Goal: Task Accomplishment & Management: Complete application form

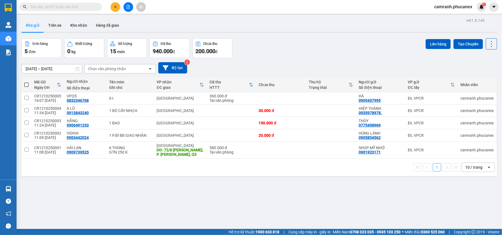
click at [111, 8] on button at bounding box center [115, 7] width 10 height 10
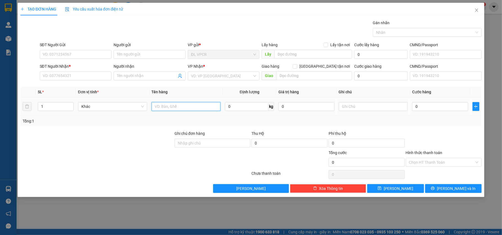
click at [174, 108] on input "text" at bounding box center [186, 106] width 69 height 9
type input "1 hs"
click at [440, 102] on div "0" at bounding box center [440, 106] width 56 height 11
click at [441, 110] on input "0" at bounding box center [440, 106] width 56 height 9
type input "2"
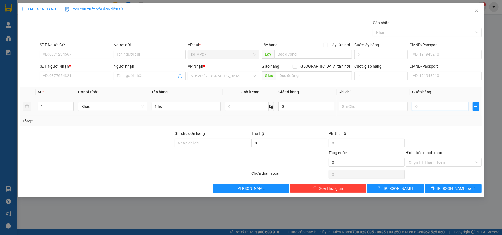
type input "2"
type input "20"
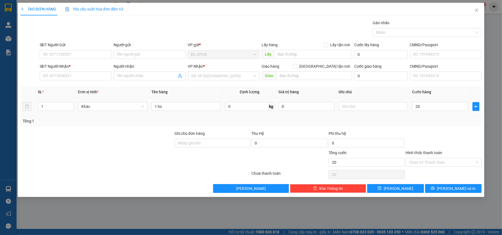
type input "20.000"
click at [451, 134] on div at bounding box center [443, 140] width 77 height 19
click at [447, 166] on input "Hình thức thanh toán" at bounding box center [442, 162] width 66 height 8
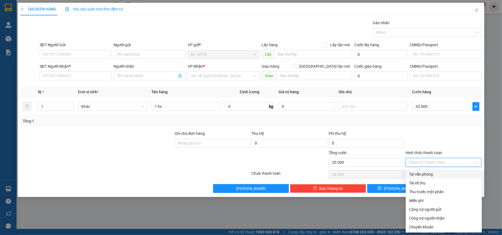
click at [425, 169] on div "Transit Pickup Surcharge Ids Transit Deliver Surcharge Ids Transit Deliver Surc…" at bounding box center [250, 106] width 461 height 173
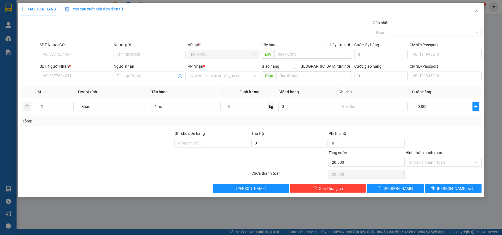
click at [424, 172] on div "Chọn HT Thanh Toán" at bounding box center [443, 174] width 77 height 11
click at [424, 162] on input "Hình thức thanh toán" at bounding box center [442, 162] width 66 height 8
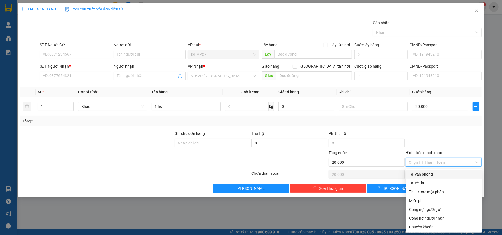
click at [420, 171] on div "Tại văn phòng" at bounding box center [443, 174] width 69 height 6
type input "0"
click at [446, 128] on div "Transit Pickup Surcharge Ids Transit Deliver Surcharge Ids Transit Deliver Surc…" at bounding box center [250, 106] width 461 height 173
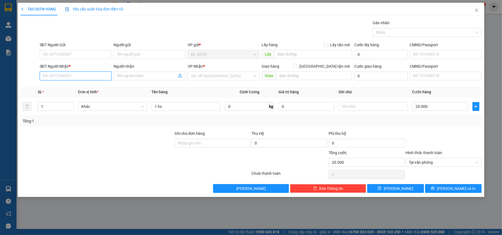
click at [79, 75] on input "SĐT Người Nhận *" at bounding box center [76, 76] width 72 height 9
click at [79, 56] on input "SĐT Người Gửi" at bounding box center [76, 54] width 72 height 9
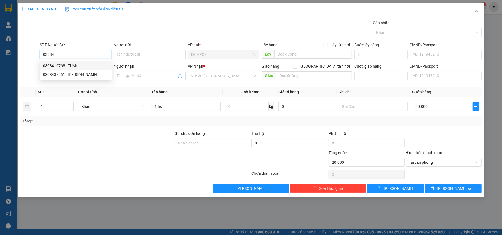
click at [67, 64] on div "0398416768 - TUÂN" at bounding box center [75, 66] width 65 height 6
type input "0398416768"
type input "TUÂN"
type input "0522964974"
type input "[PERSON_NAME]"
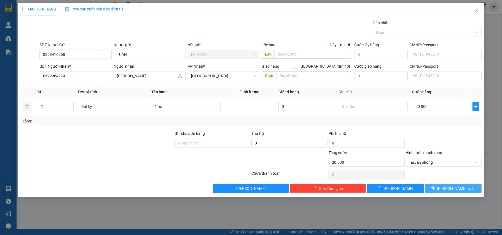
type input "0398416768"
click at [461, 187] on span "[PERSON_NAME] và In" at bounding box center [456, 189] width 39 height 6
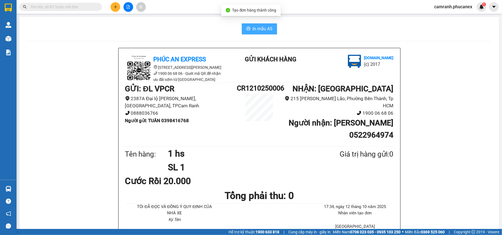
click at [253, 28] on span "In mẫu A5" at bounding box center [263, 28] width 20 height 7
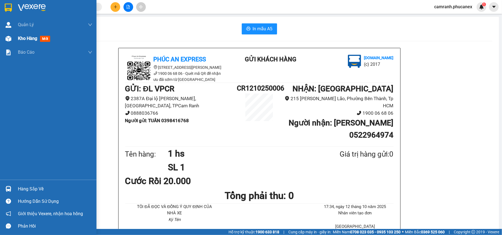
click at [29, 36] on span "Kho hàng" at bounding box center [27, 38] width 19 height 5
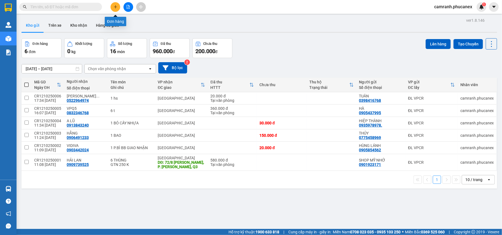
click at [114, 5] on icon "plus" at bounding box center [116, 7] width 4 height 4
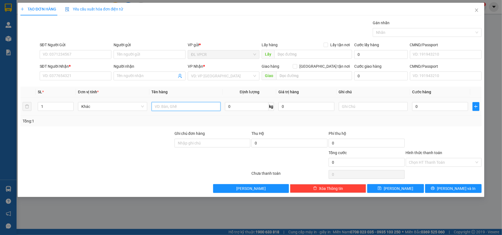
click at [179, 106] on input "text" at bounding box center [186, 106] width 69 height 9
type input "1 hộp"
click at [434, 109] on input "0" at bounding box center [440, 106] width 56 height 9
type input "2"
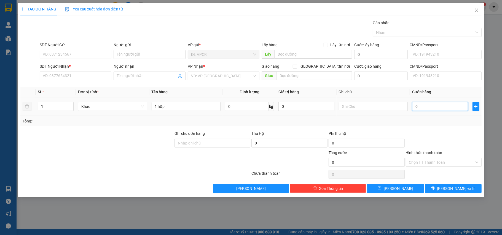
type input "2"
type input "20"
type input "20.000"
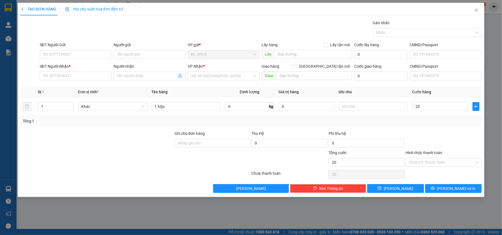
type input "20.000"
drag, startPoint x: 440, startPoint y: 128, endPoint x: 449, endPoint y: 152, distance: 25.3
click at [441, 129] on div "Transit Pickup Surcharge Ids Transit Deliver Surcharge Ids Transit Deliver Surc…" at bounding box center [250, 106] width 461 height 173
click at [447, 163] on input "Hình thức thanh toán" at bounding box center [442, 162] width 66 height 8
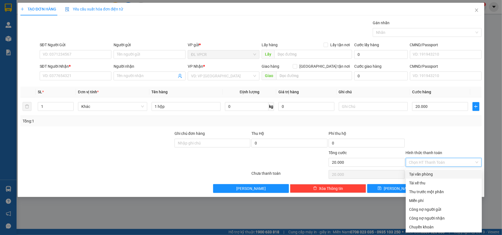
click at [426, 171] on div "Tại văn phòng" at bounding box center [444, 174] width 76 height 9
type input "0"
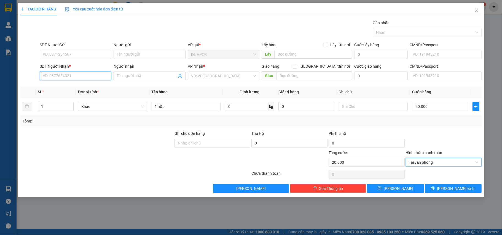
click at [72, 77] on input "SĐT Người Nhận *" at bounding box center [76, 76] width 72 height 9
click at [58, 87] on div "0977307300 - BẢO" at bounding box center [75, 88] width 65 height 6
type input "0977307300"
type input "BẢO"
type input "0977307300"
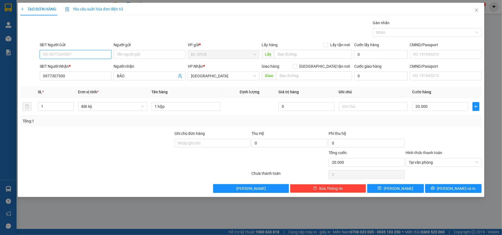
click at [74, 58] on input "SĐT Người Gửi" at bounding box center [76, 54] width 72 height 9
click at [85, 74] on div "0357949706 - NHA KHOA 3D" at bounding box center [75, 75] width 65 height 6
type input "0357949706"
type input "NHA KHOA 3D"
click at [86, 56] on input "0357949706" at bounding box center [76, 54] width 72 height 9
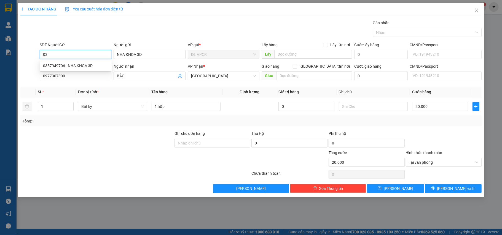
type input "0"
click at [80, 66] on div "02583956469 - NK QUỐC TẾ" at bounding box center [75, 66] width 65 height 6
type input "02583956469"
type input "NK QUỐC TẾ"
type input "02583956469"
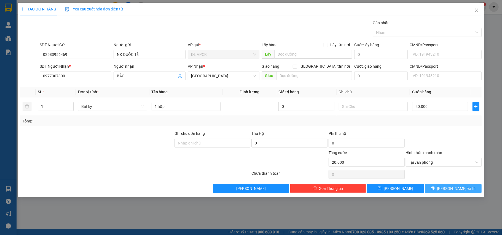
click at [456, 189] on span "[PERSON_NAME] và In" at bounding box center [456, 189] width 39 height 6
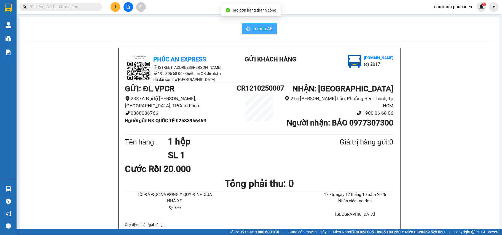
click at [254, 30] on span "In mẫu A5" at bounding box center [263, 28] width 20 height 7
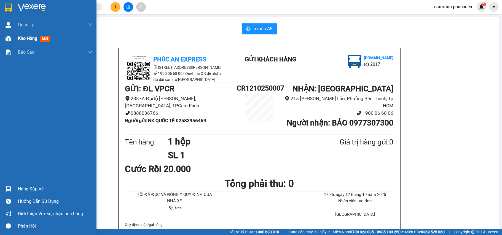
click at [19, 40] on span "Kho hàng" at bounding box center [27, 38] width 19 height 5
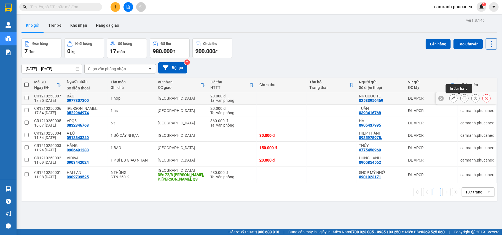
click at [462, 97] on icon at bounding box center [464, 98] width 4 height 4
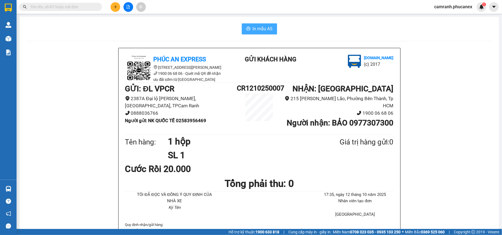
click at [260, 31] on span "In mẫu A5" at bounding box center [263, 28] width 20 height 7
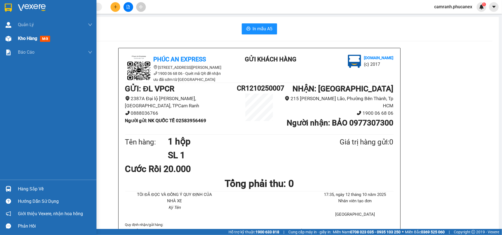
click at [28, 43] on div "Kho hàng mới" at bounding box center [55, 39] width 74 height 14
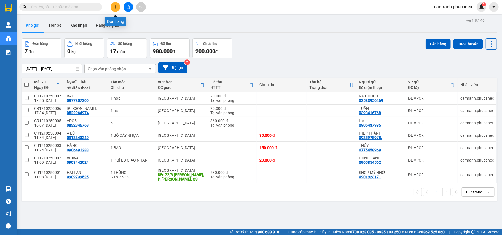
click at [115, 8] on icon "plus" at bounding box center [116, 7] width 4 height 4
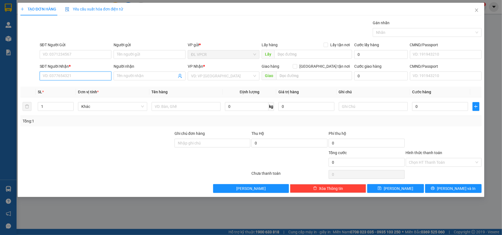
click at [106, 78] on input "SĐT Người Nhận *" at bounding box center [76, 76] width 72 height 9
type input "8"
click at [100, 88] on div "0909295879 - QUÁN NƯỚC TRONG [GEOGRAPHIC_DATA]" at bounding box center [93, 88] width 100 height 6
type input "0909295879"
type input "QUÁN NƯỚC TRONG BẾN XE BÀ RỊA"
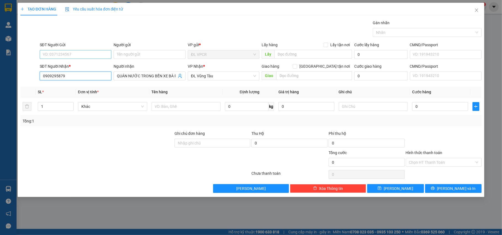
type input "0909295879"
click at [82, 56] on input "SĐT Người Gửi" at bounding box center [76, 54] width 72 height 9
click at [79, 64] on div "0832025978 - KHOA" at bounding box center [75, 66] width 65 height 6
type input "0832025978"
type input "KHOA"
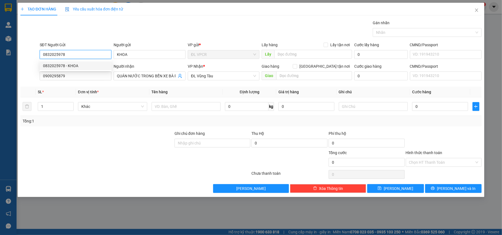
drag, startPoint x: 75, startPoint y: 53, endPoint x: 31, endPoint y: 55, distance: 44.1
click at [31, 55] on div "SĐT Người Gửi 0832025978 Người gửi KHOA VP gửi * ĐL VPCR Lấy hàng Lấy tận nơi L…" at bounding box center [251, 51] width 462 height 19
click at [71, 64] on div "0905437995 - [GEOGRAPHIC_DATA]" at bounding box center [75, 66] width 65 height 6
type input "0905437995"
type input "HÀ"
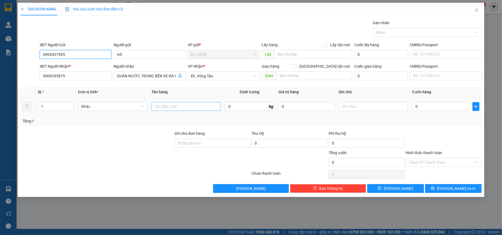
type input "0905437995"
click at [185, 106] on input "text" at bounding box center [186, 106] width 69 height 9
type input "1 thùng"
click at [422, 106] on input "0" at bounding box center [440, 106] width 56 height 9
type input "8"
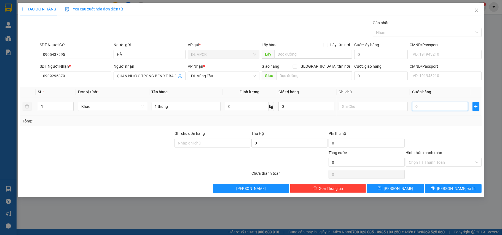
type input "8"
type input "80"
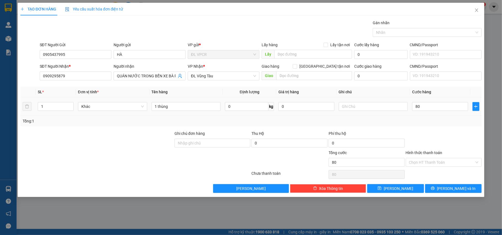
type input "80.000"
click at [456, 133] on div at bounding box center [443, 140] width 77 height 19
click at [454, 160] on input "Hình thức thanh toán" at bounding box center [442, 162] width 66 height 8
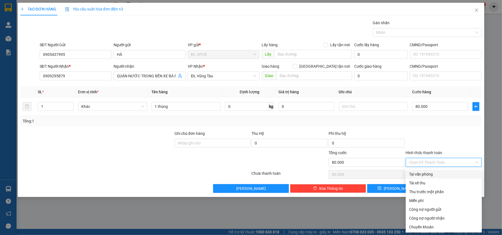
click at [429, 175] on div "Tại văn phòng" at bounding box center [443, 174] width 69 height 6
type input "0"
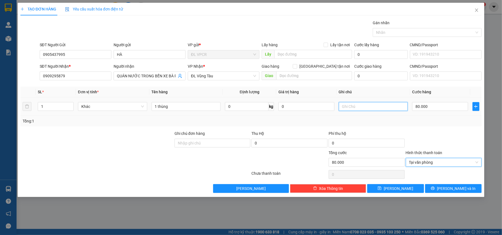
click at [363, 107] on input "text" at bounding box center [373, 106] width 69 height 9
type input "bến xe -[GEOGRAPHIC_DATA]"
click at [463, 193] on button "[PERSON_NAME] và In" at bounding box center [453, 188] width 57 height 9
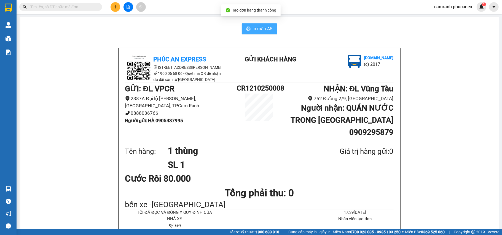
click at [261, 31] on span "In mẫu A5" at bounding box center [263, 28] width 20 height 7
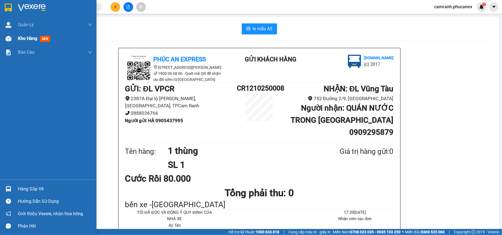
click at [25, 40] on span "Kho hàng" at bounding box center [27, 38] width 19 height 5
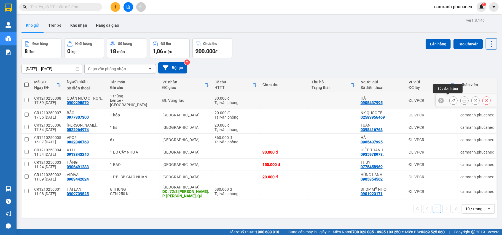
click at [460, 99] on button at bounding box center [464, 101] width 8 height 10
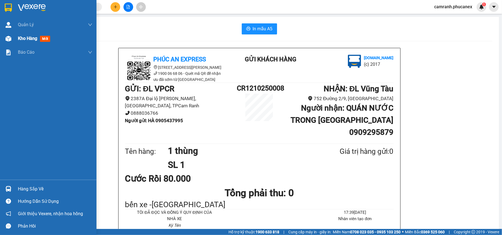
click at [29, 38] on span "Kho hàng" at bounding box center [27, 38] width 19 height 5
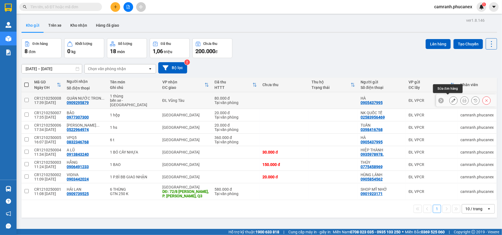
click at [451, 99] on icon at bounding box center [453, 101] width 4 height 4
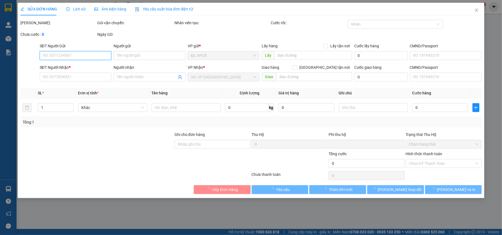
type input "0905437995"
type input "HÀ"
type input "0909295879"
type input "QUÁN NƯỚC TRONG BẾN XE BÀ RỊA"
type input "0"
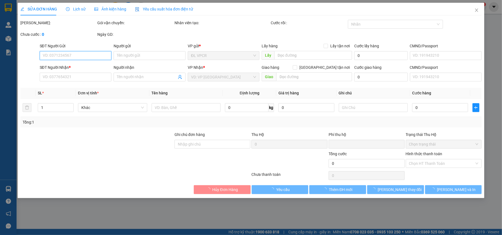
type input "80.000"
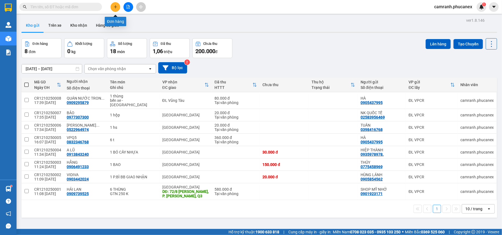
click at [115, 8] on icon "plus" at bounding box center [116, 7] width 4 height 4
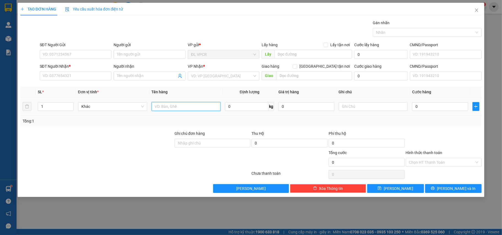
click at [189, 106] on input "text" at bounding box center [186, 106] width 69 height 9
type input "1 kiện"
click at [89, 74] on input "SĐT Người Nhận *" at bounding box center [76, 76] width 72 height 9
click at [94, 77] on input "SĐT Người Nhận *" at bounding box center [76, 76] width 72 height 9
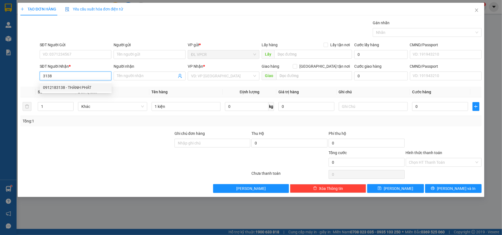
click at [72, 85] on div "0912183138 - THÀNH PHÁT" at bounding box center [75, 88] width 65 height 6
type input "0912183138"
type input "THÀNH PHÁT"
type input "0912183138"
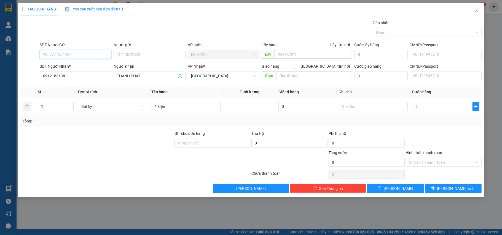
click at [75, 55] on input "SĐT Người Gửi" at bounding box center [76, 54] width 72 height 9
click at [77, 66] on div "0935476868 - LẬP" at bounding box center [75, 66] width 65 height 6
type input "0935476868"
type input "LẬP"
click at [426, 106] on input "0" at bounding box center [440, 106] width 56 height 9
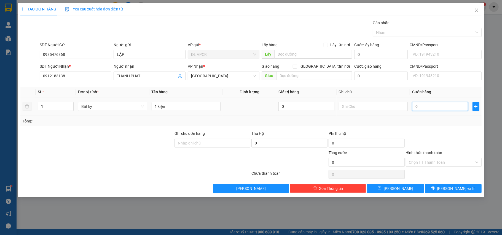
type input "6"
type input "60"
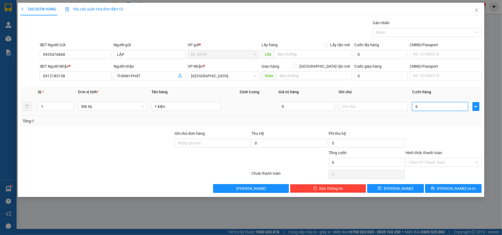
type input "60"
type input "60.000"
click at [418, 136] on div at bounding box center [443, 140] width 77 height 19
click at [440, 164] on input "Hình thức thanh toán" at bounding box center [442, 162] width 66 height 8
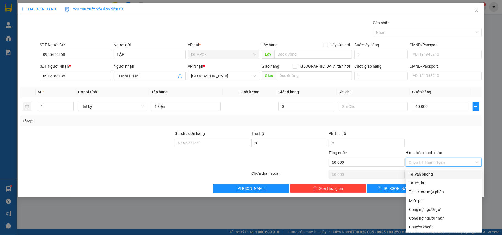
click at [418, 177] on div "Tại văn phòng" at bounding box center [443, 174] width 69 height 6
type input "0"
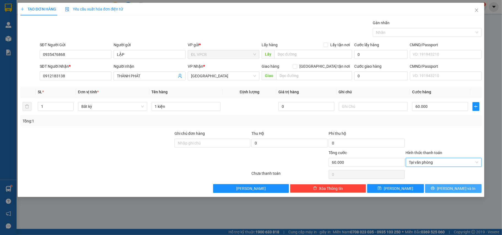
click at [459, 188] on span "[PERSON_NAME] và In" at bounding box center [456, 189] width 39 height 6
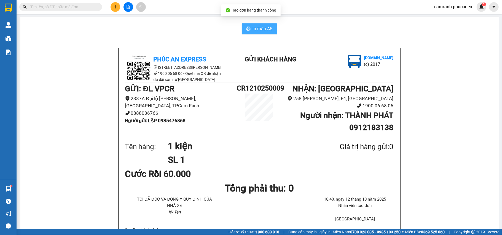
click at [253, 31] on span "In mẫu A5" at bounding box center [263, 28] width 20 height 7
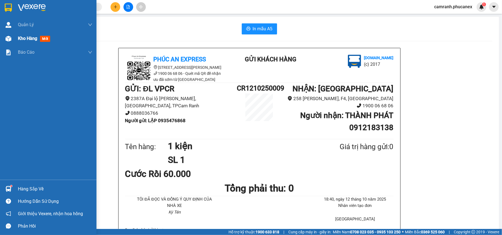
click at [23, 37] on span "Kho hàng" at bounding box center [27, 38] width 19 height 5
